Goal: Information Seeking & Learning: Find specific fact

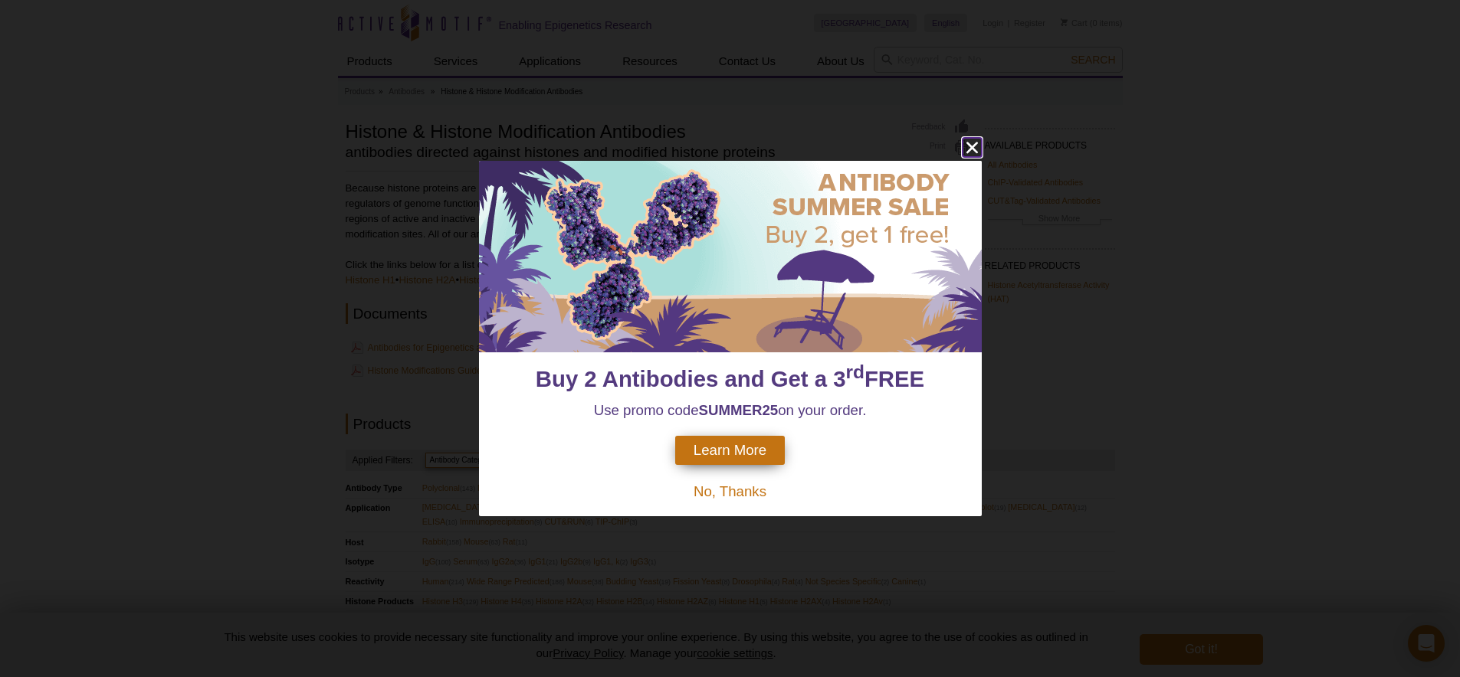
drag, startPoint x: 1065, startPoint y: 99, endPoint x: 964, endPoint y: 156, distance: 116.0
click at [963, 156] on icon "close" at bounding box center [972, 147] width 19 height 19
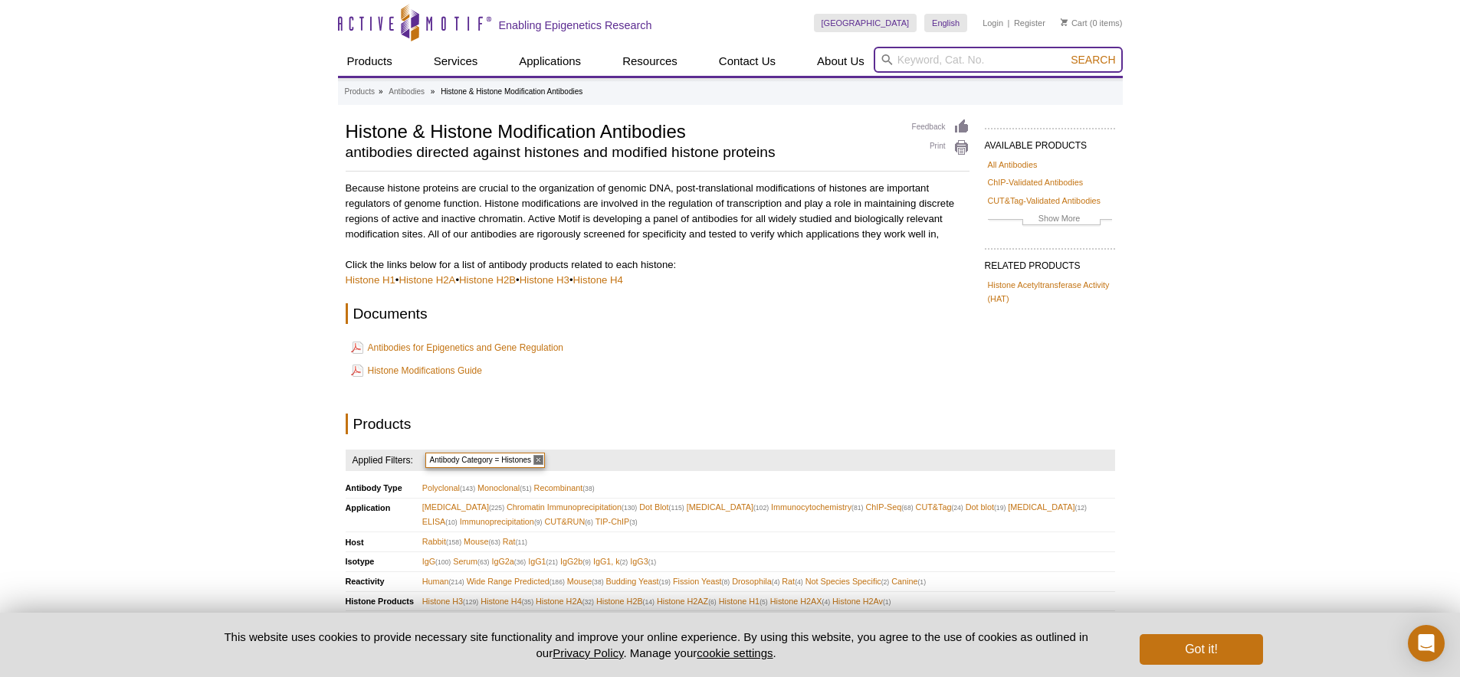
click at [908, 62] on input "search" at bounding box center [998, 60] width 249 height 26
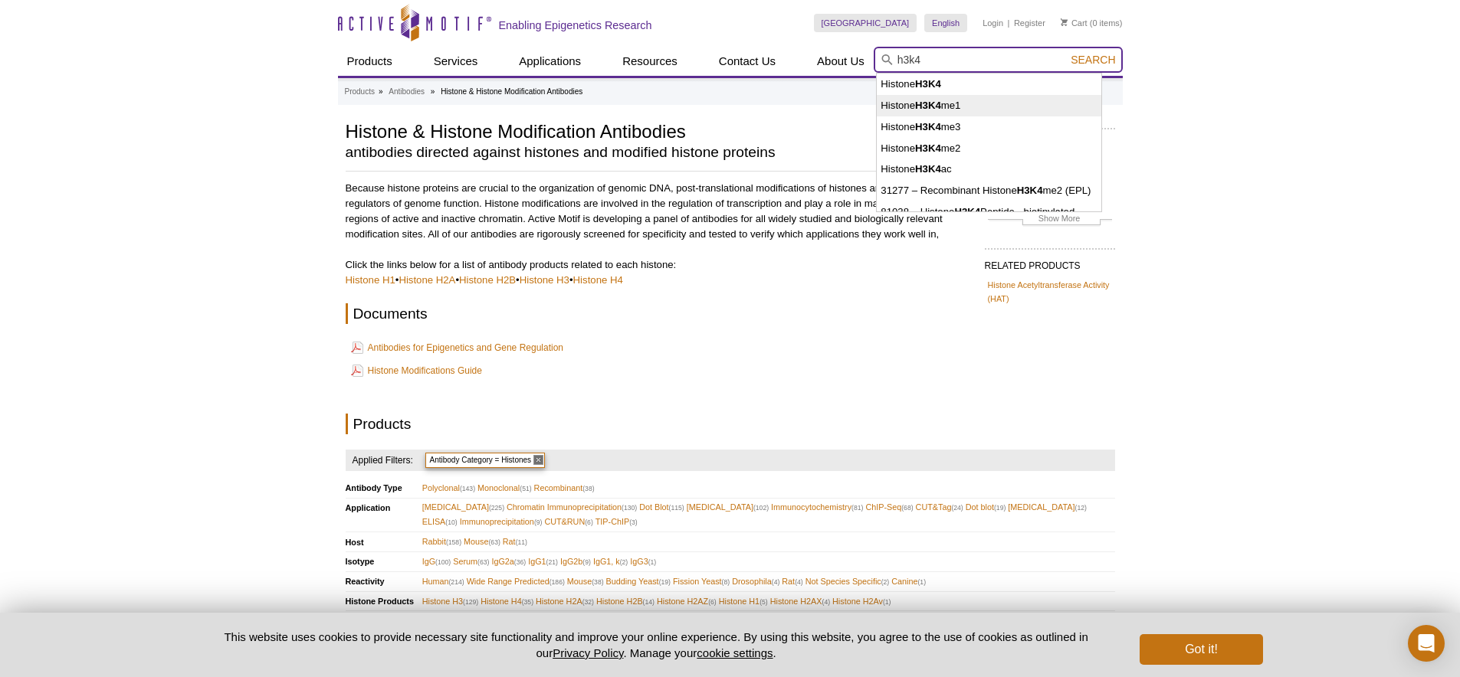
type input "Histone H3K4me1"
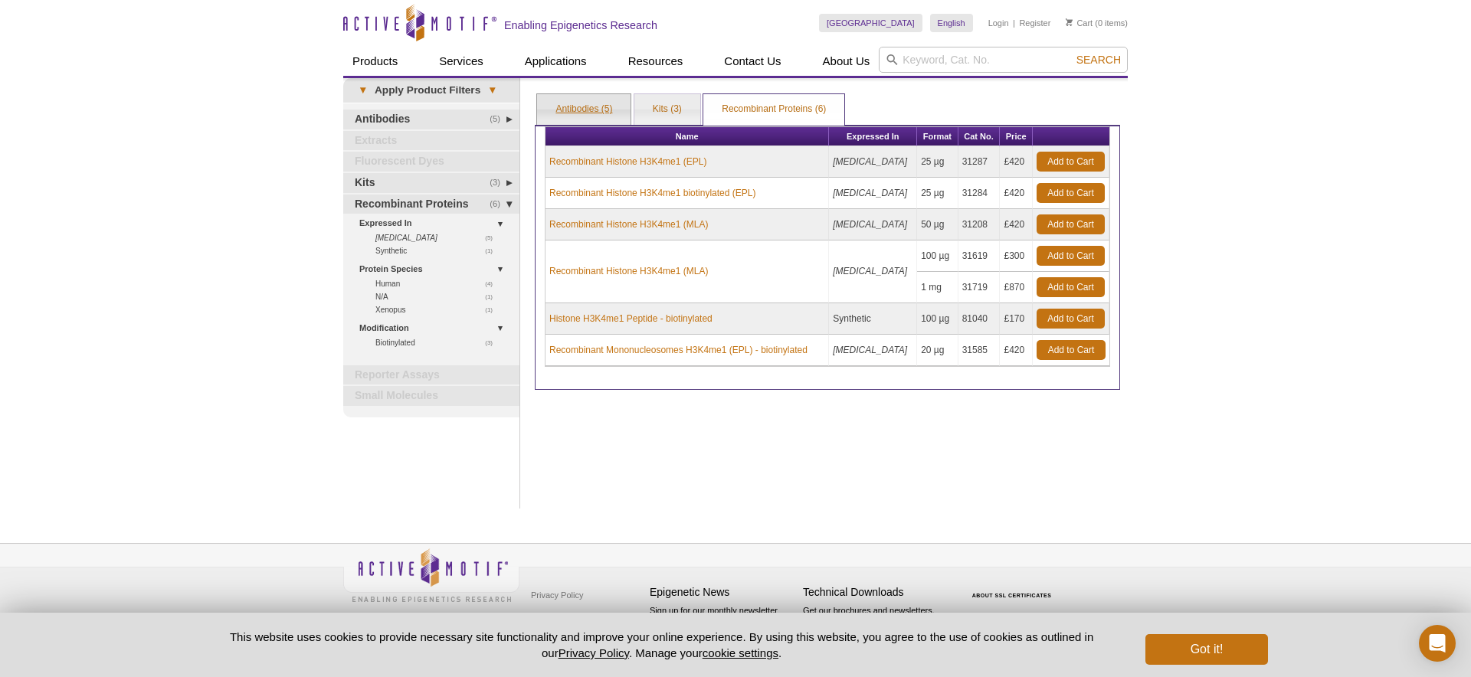
click at [595, 103] on link "Antibodies (5)" at bounding box center [583, 109] width 93 height 31
